Goal: Transaction & Acquisition: Book appointment/travel/reservation

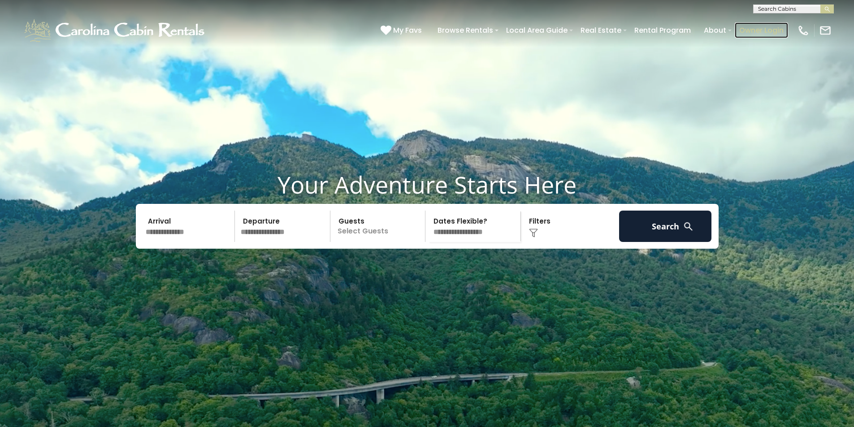
click at [754, 28] on link "Owner Login" at bounding box center [760, 30] width 53 height 16
click at [765, 30] on link "Owner Login" at bounding box center [760, 30] width 53 height 16
click at [761, 10] on input "text" at bounding box center [792, 10] width 78 height 9
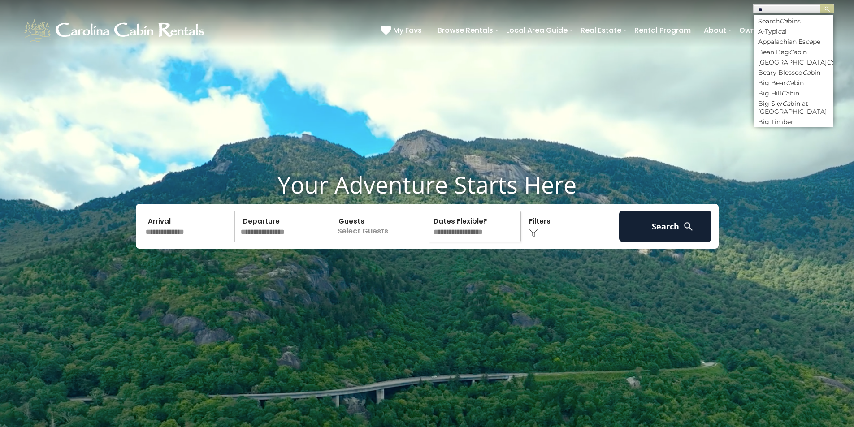
type input "*"
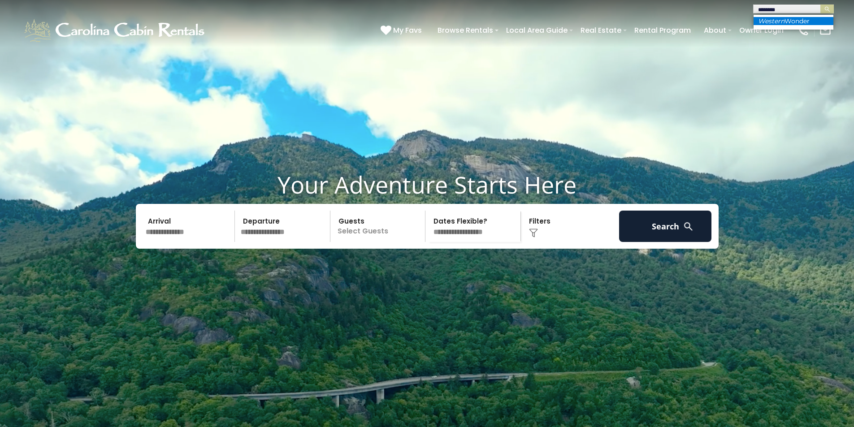
type input "*******"
click at [784, 21] on em "Western" at bounding box center [771, 21] width 26 height 8
click at [824, 7] on img "submit" at bounding box center [827, 9] width 7 height 7
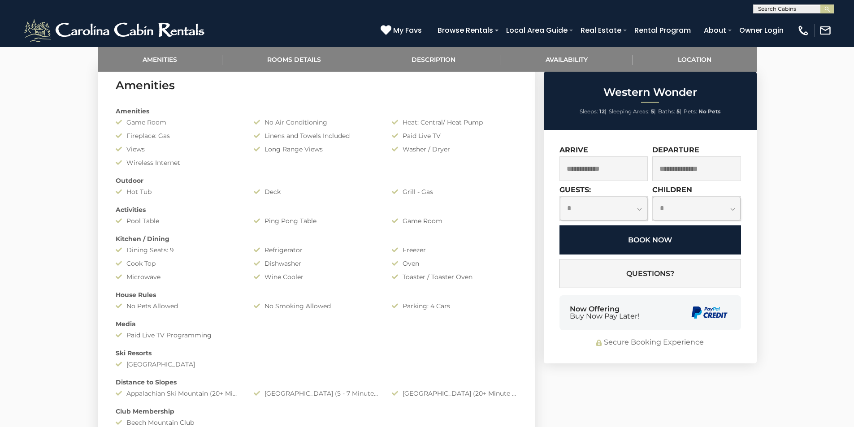
scroll to position [493, 0]
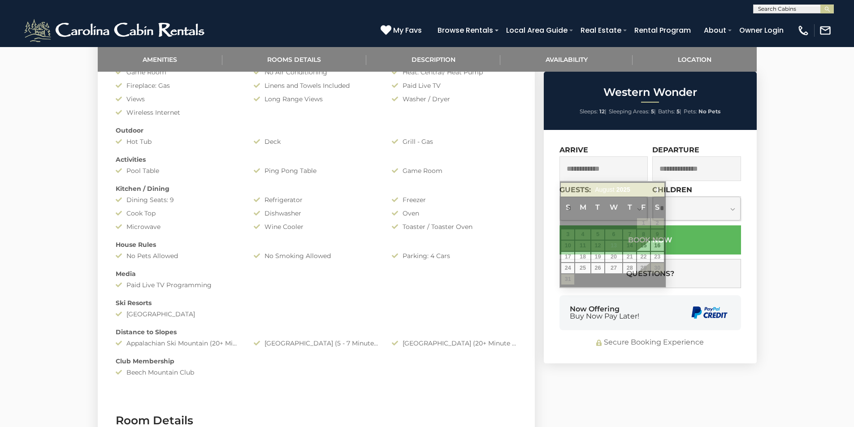
click at [617, 160] on input "text" at bounding box center [603, 168] width 89 height 25
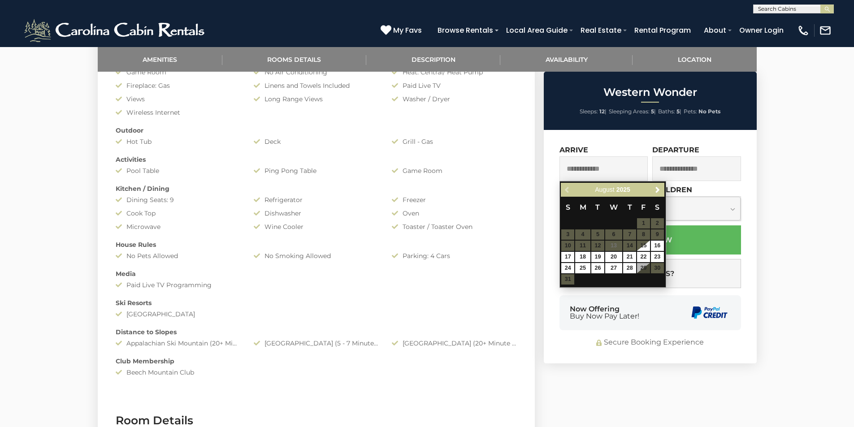
click at [566, 189] on div "Previous Next [DATE]" at bounding box center [612, 190] width 103 height 14
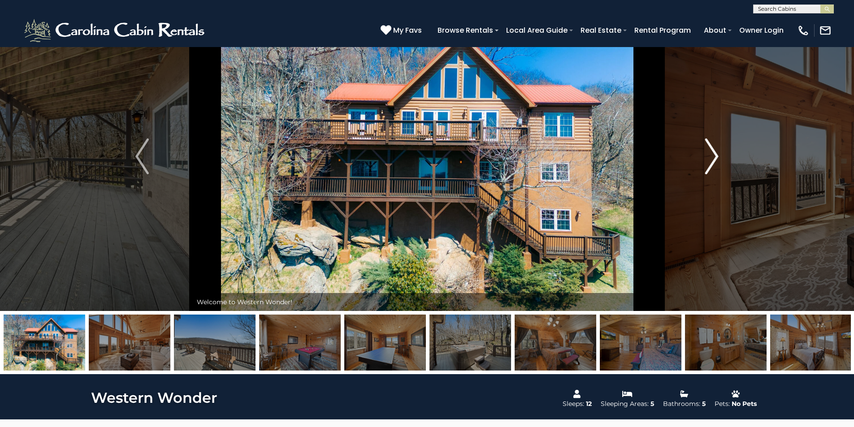
scroll to position [390, 0]
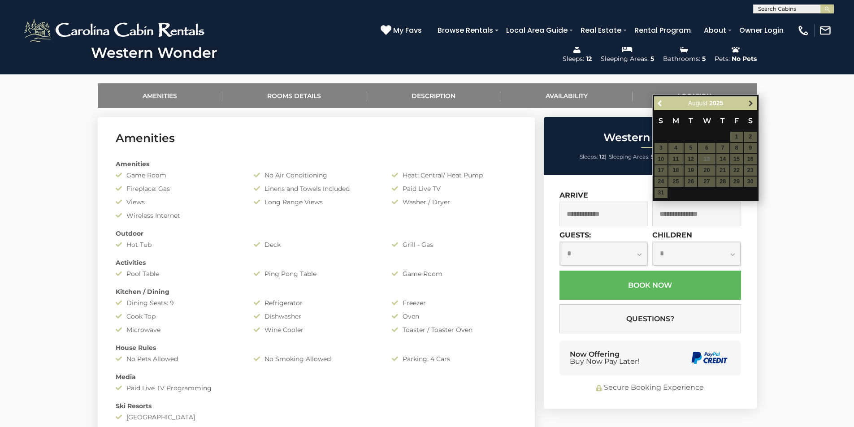
click at [750, 104] on span "Next" at bounding box center [750, 103] width 7 height 7
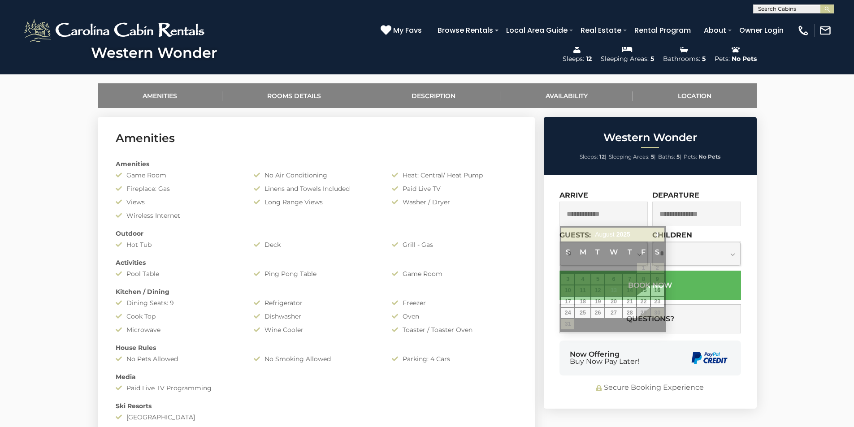
click at [599, 215] on input "text" at bounding box center [603, 214] width 89 height 25
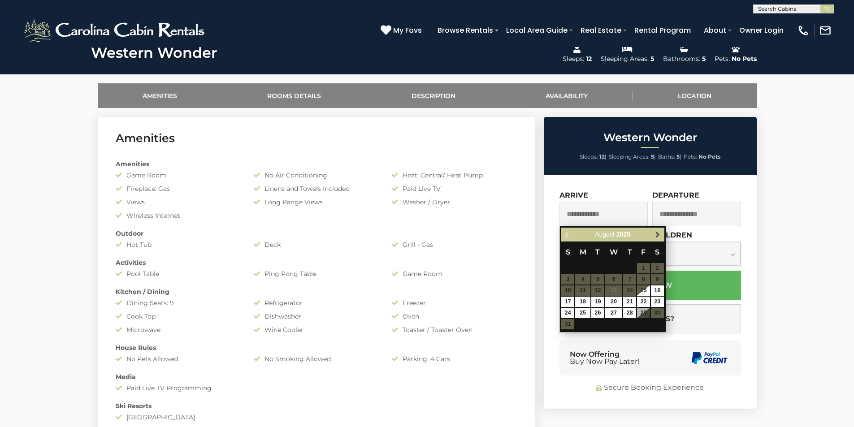
click at [657, 237] on span "Next" at bounding box center [657, 234] width 7 height 7
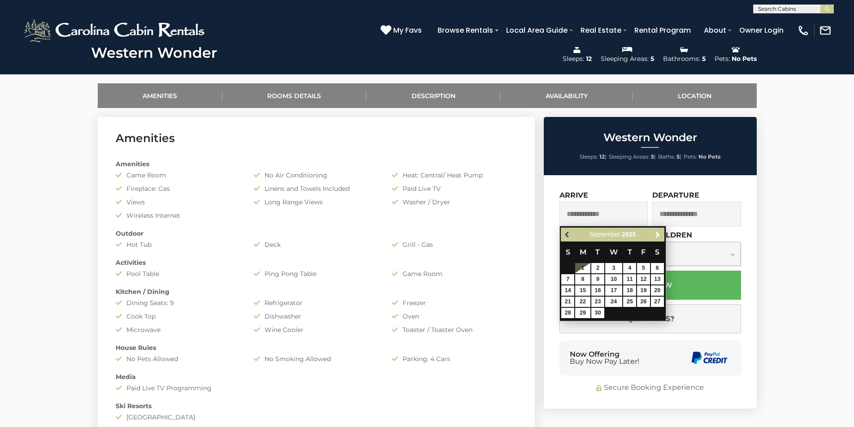
click at [568, 236] on span "Previous" at bounding box center [567, 234] width 7 height 7
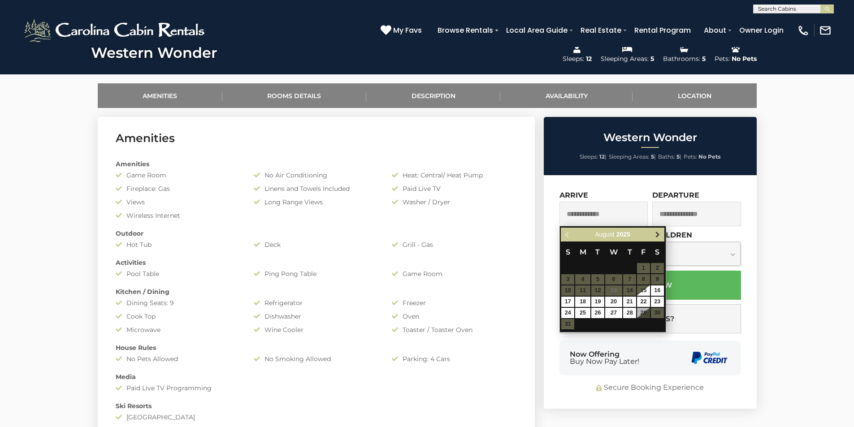
click at [658, 233] on span "Next" at bounding box center [657, 234] width 7 height 7
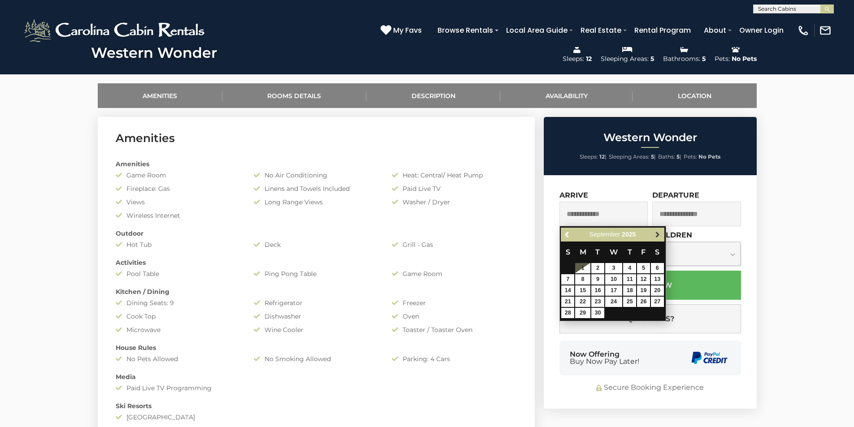
click at [656, 235] on span "Next" at bounding box center [657, 234] width 7 height 7
